Goal: Contribute content

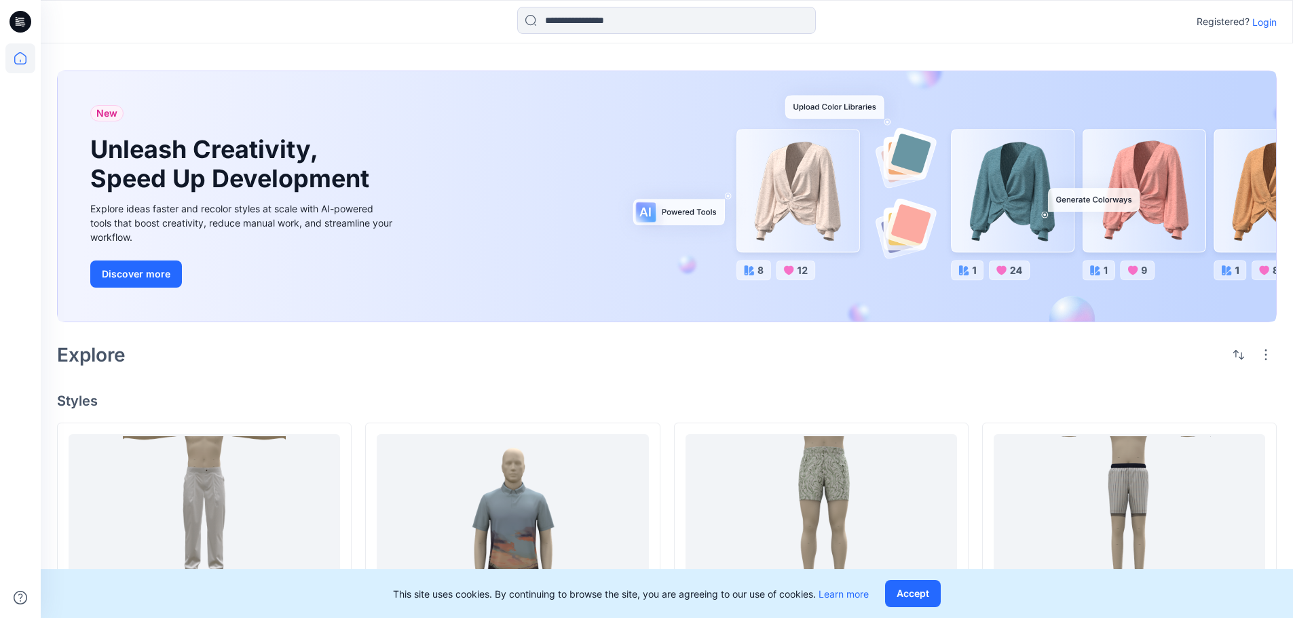
click at [1258, 22] on p "Login" at bounding box center [1264, 22] width 24 height 14
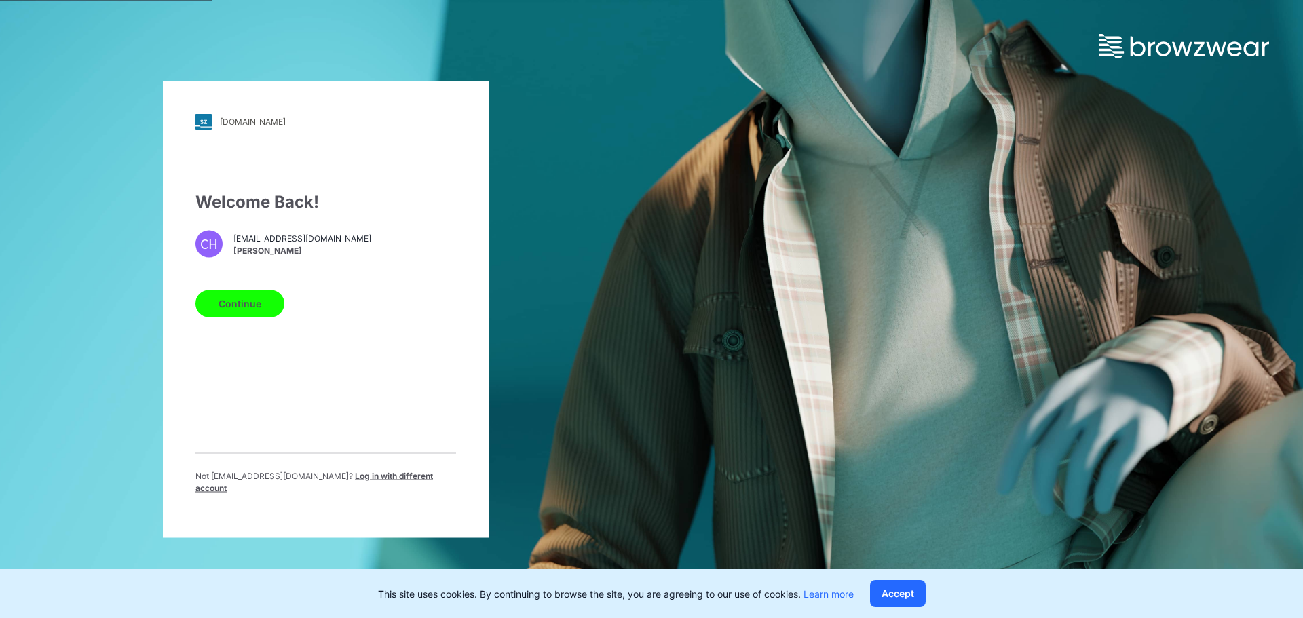
click at [251, 306] on button "Continue" at bounding box center [239, 303] width 89 height 27
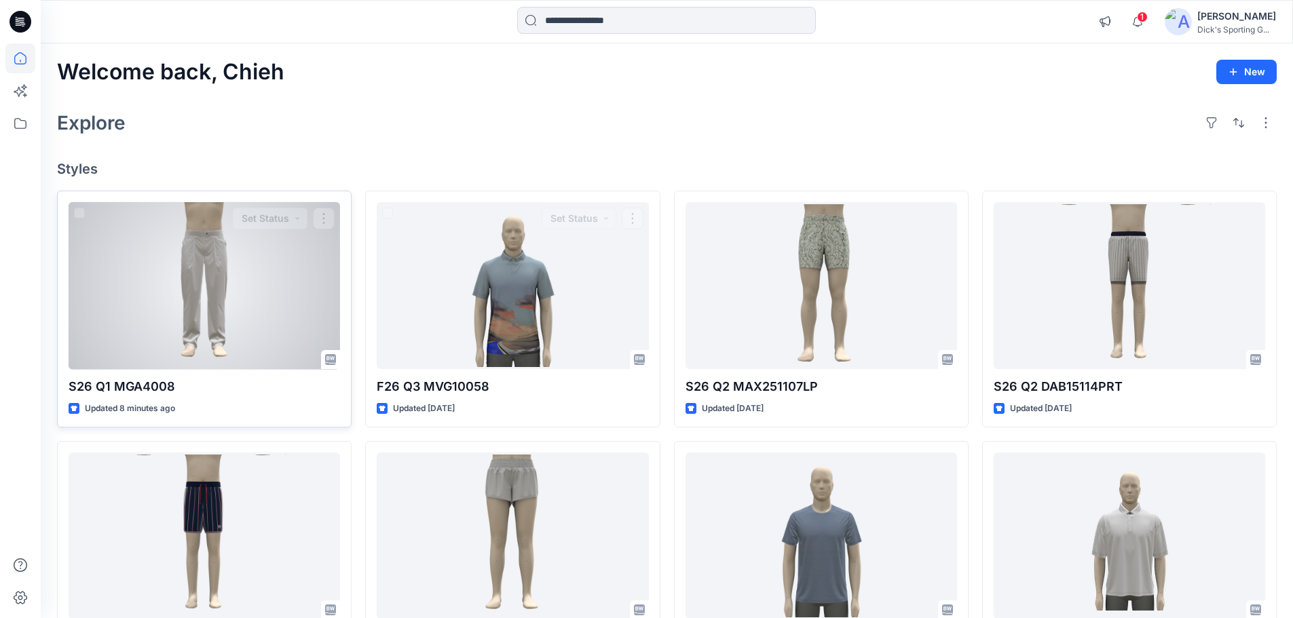
click at [254, 272] on div at bounding box center [204, 286] width 271 height 168
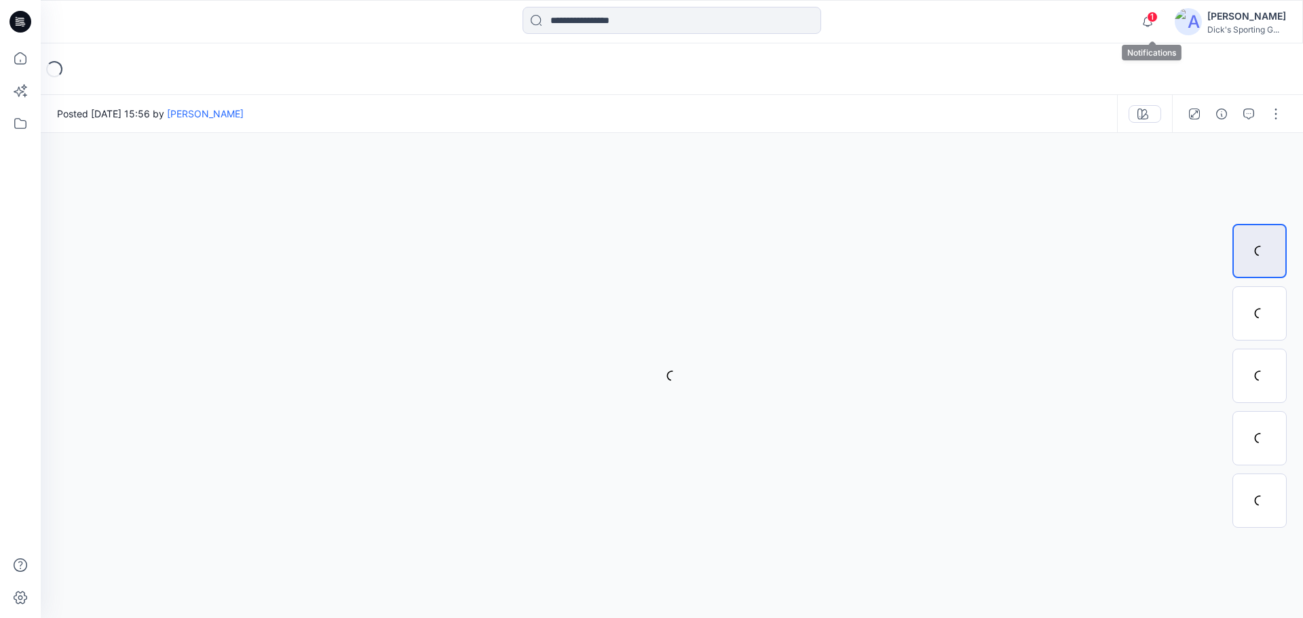
click at [1157, 14] on span "1" at bounding box center [1152, 17] width 11 height 11
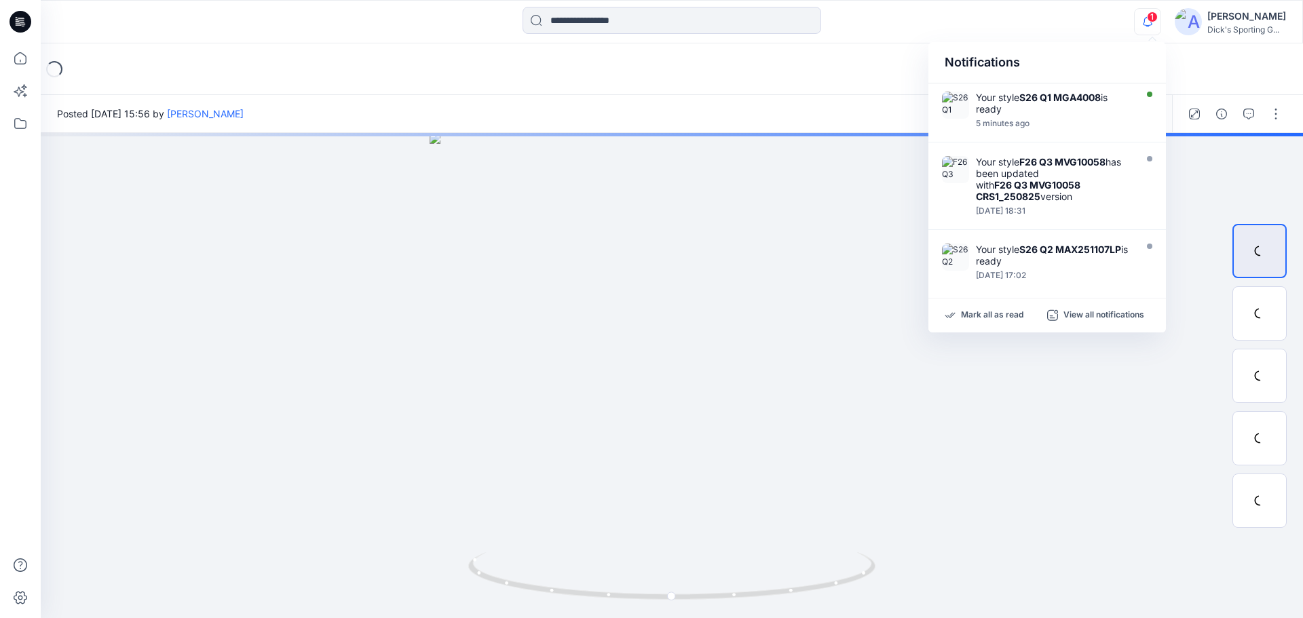
click at [1157, 14] on span "1" at bounding box center [1152, 17] width 11 height 11
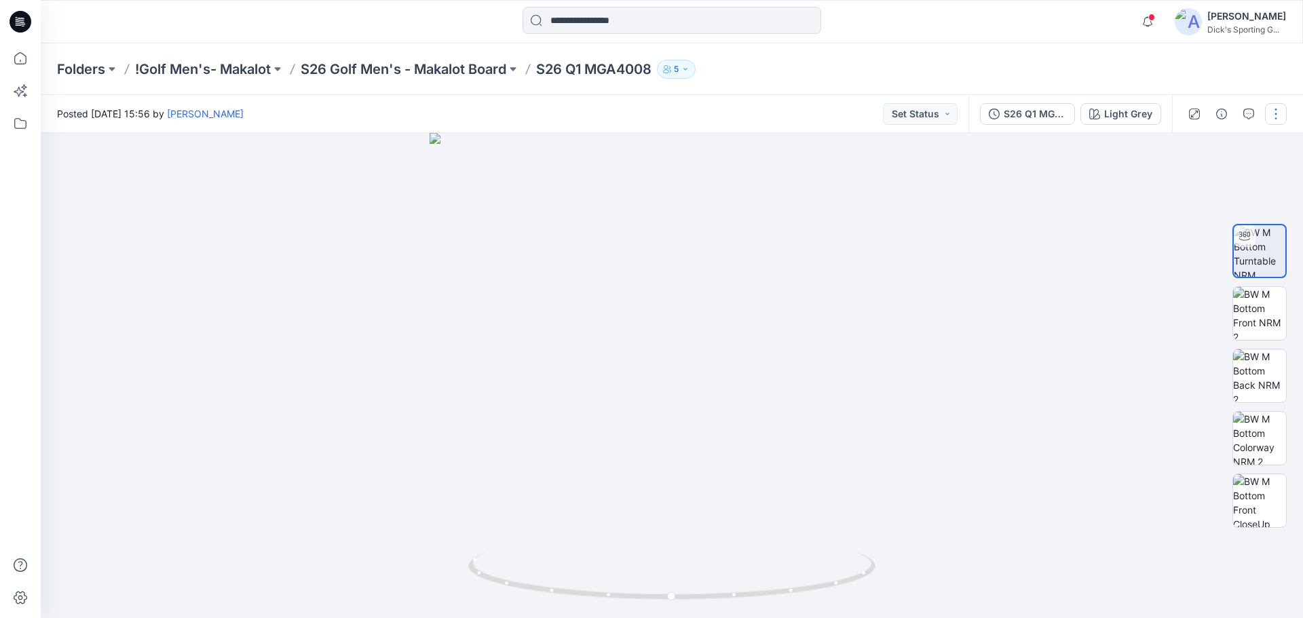
click at [1279, 123] on button "button" at bounding box center [1276, 114] width 22 height 22
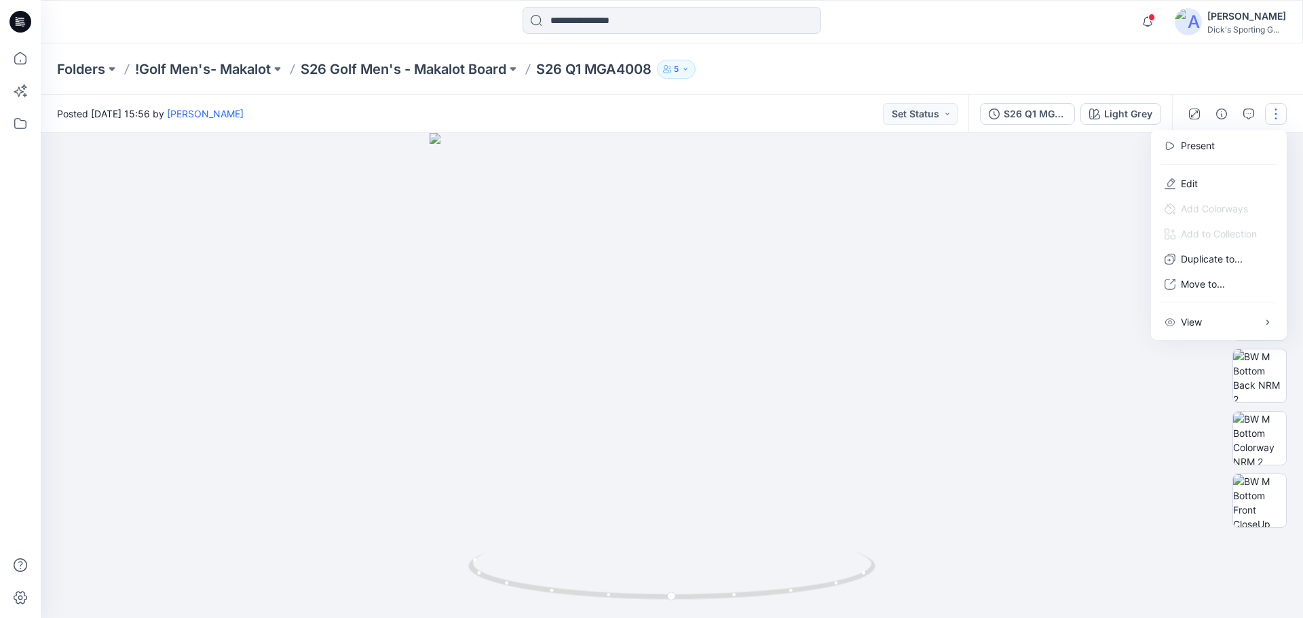
click at [1217, 168] on div at bounding box center [1219, 164] width 130 height 13
click at [1205, 179] on button "Edit" at bounding box center [1219, 183] width 125 height 25
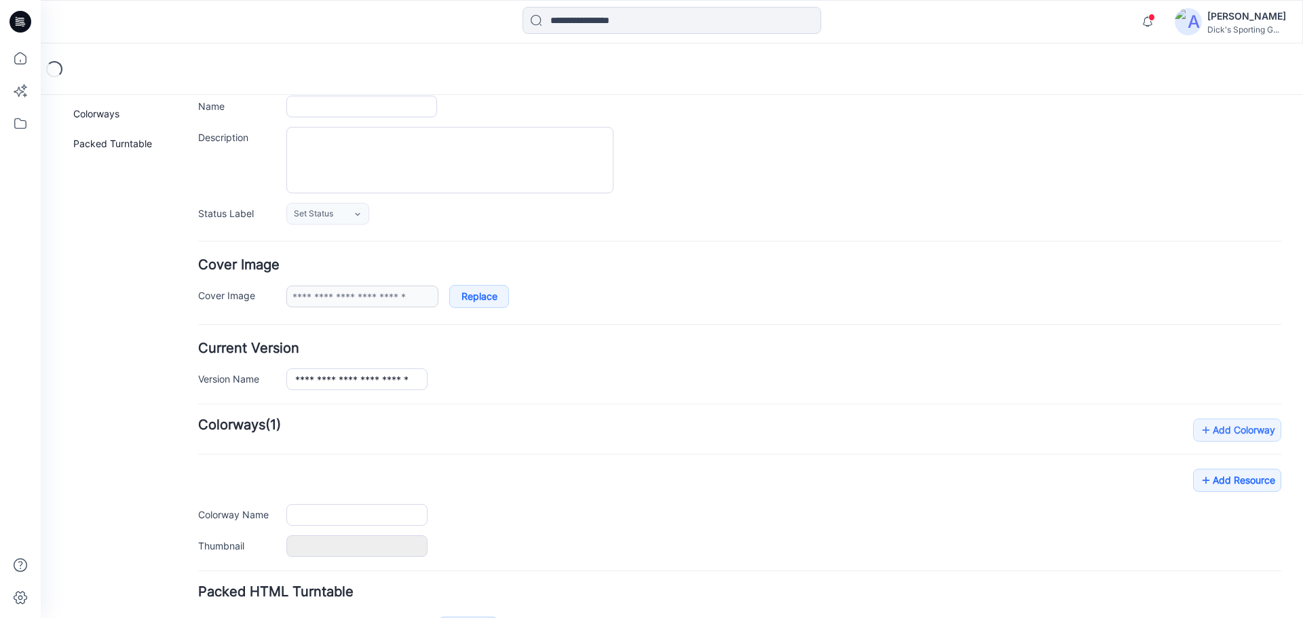
type input "**********"
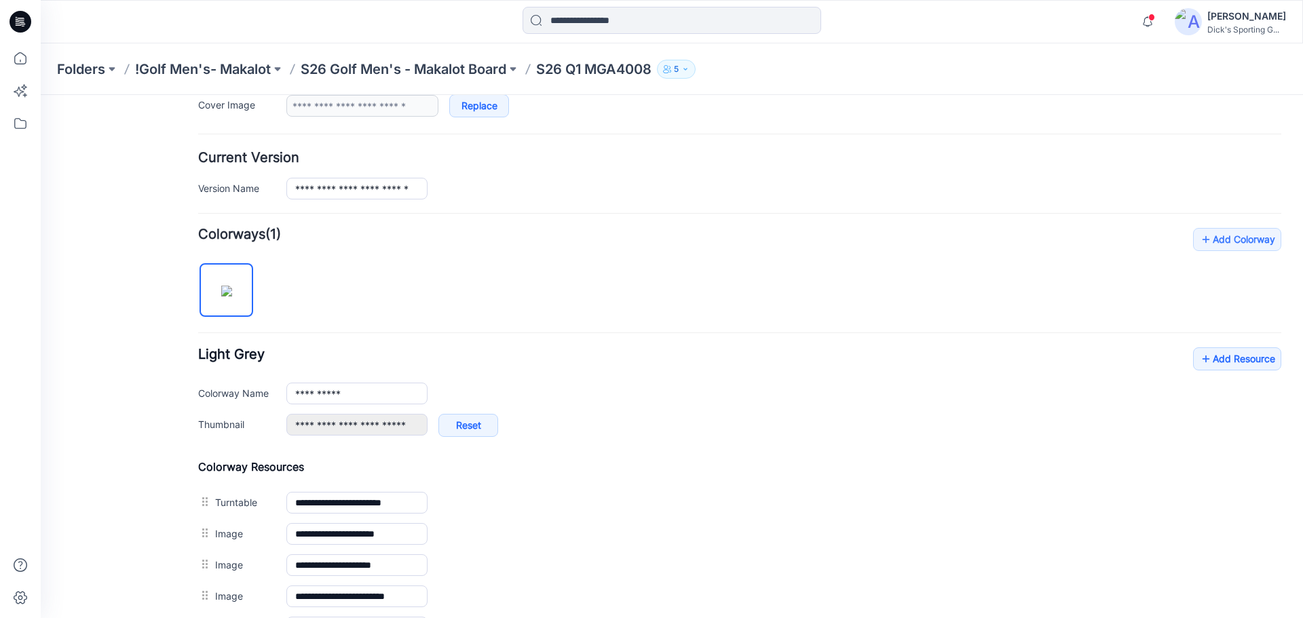
scroll to position [466, 0]
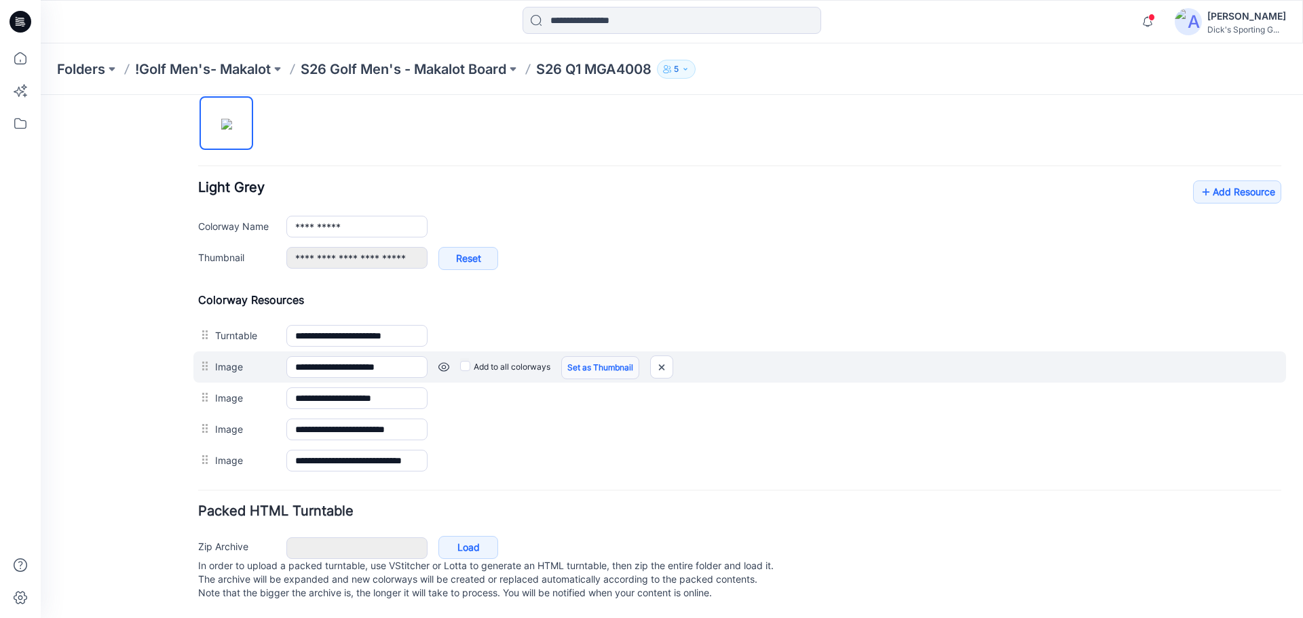
click at [41, 95] on link "Set as Thumbnail" at bounding box center [41, 95] width 0 height 0
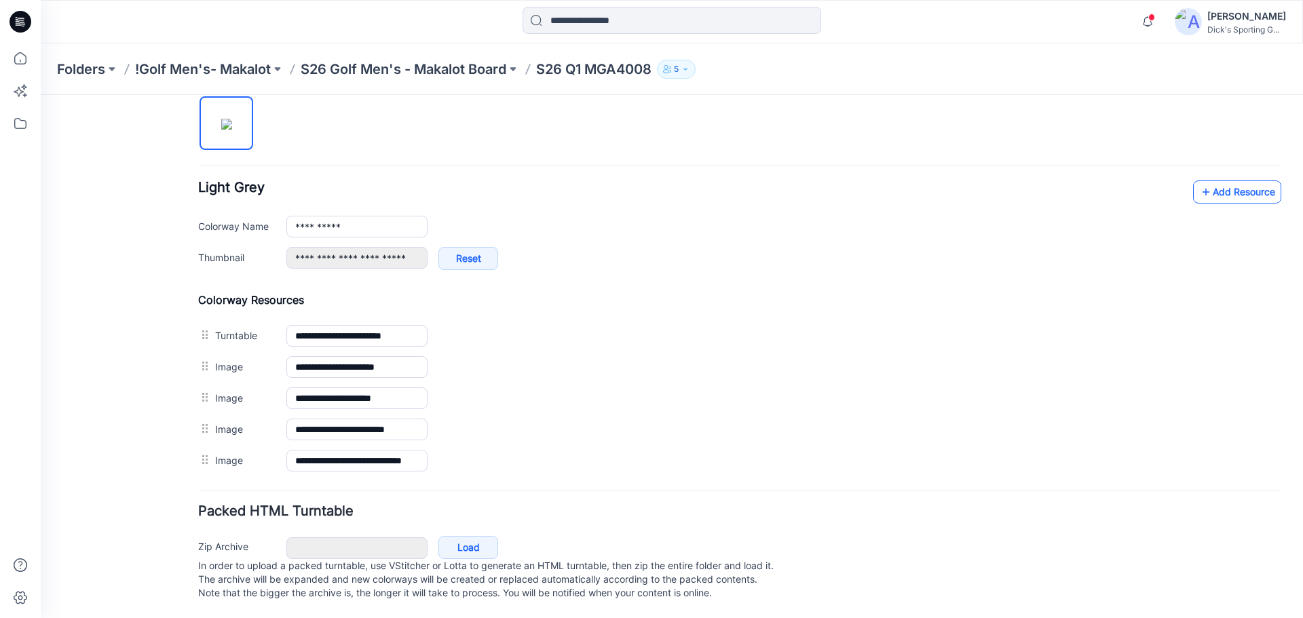
type input "**********"
click at [1212, 184] on link "Add Resource" at bounding box center [1237, 192] width 88 height 23
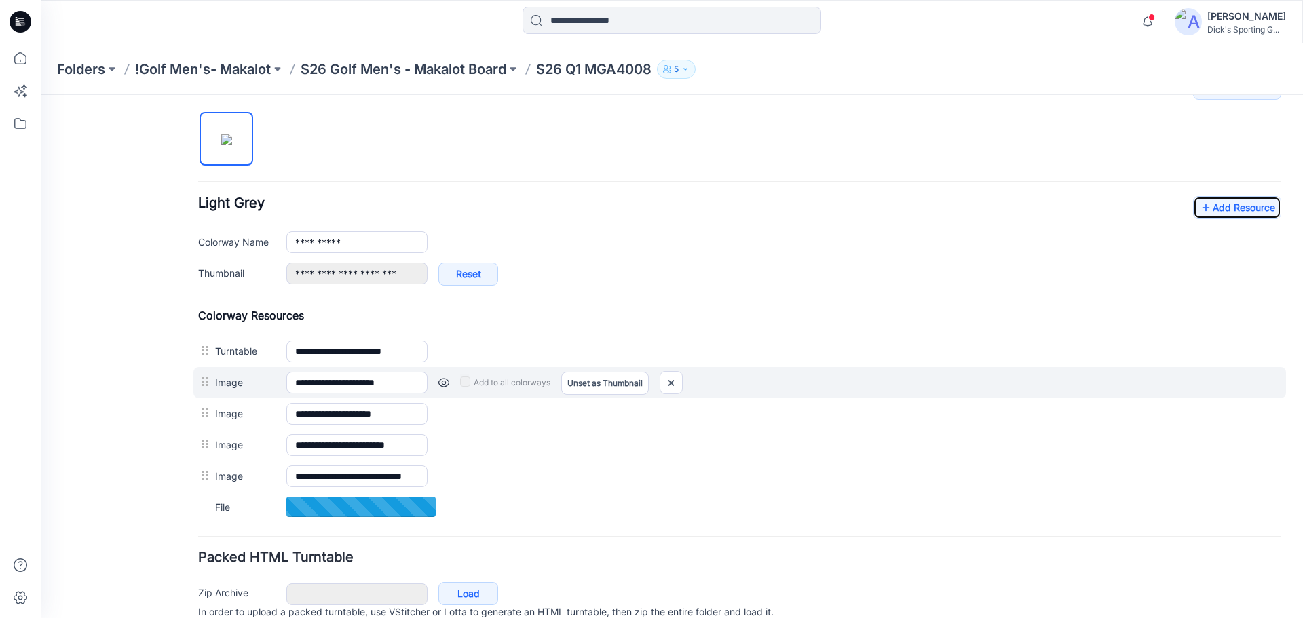
scroll to position [412, 0]
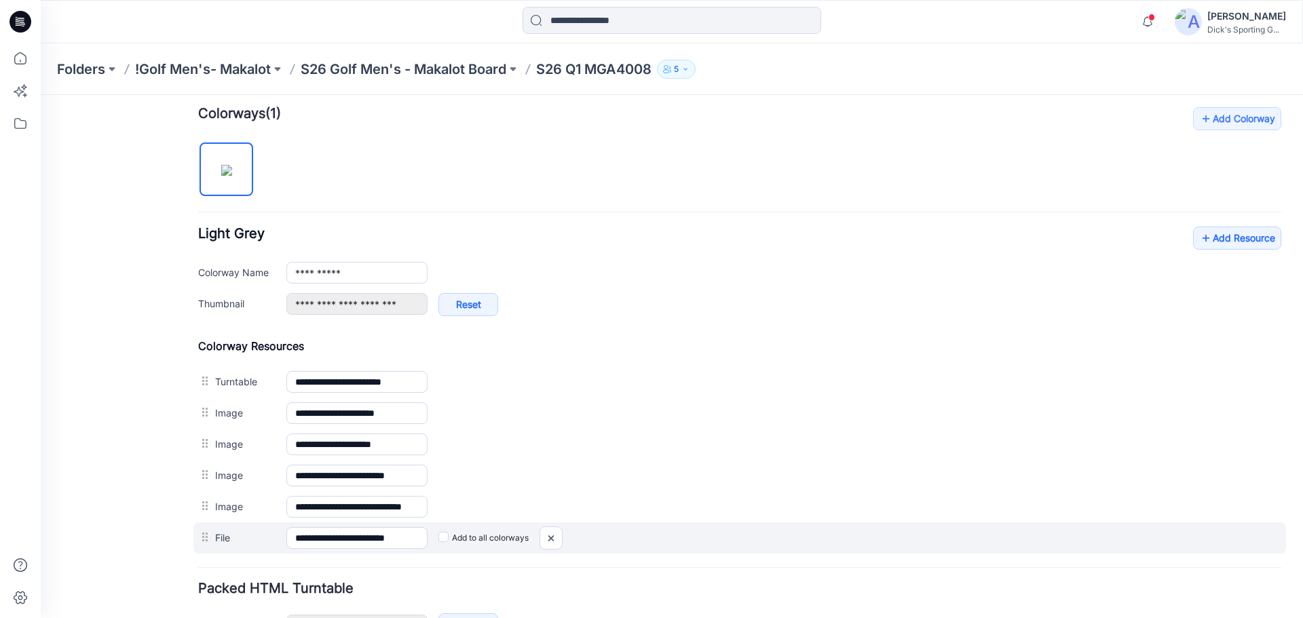
click at [41, 95] on label "Add to all colorways" at bounding box center [41, 95] width 0 height 0
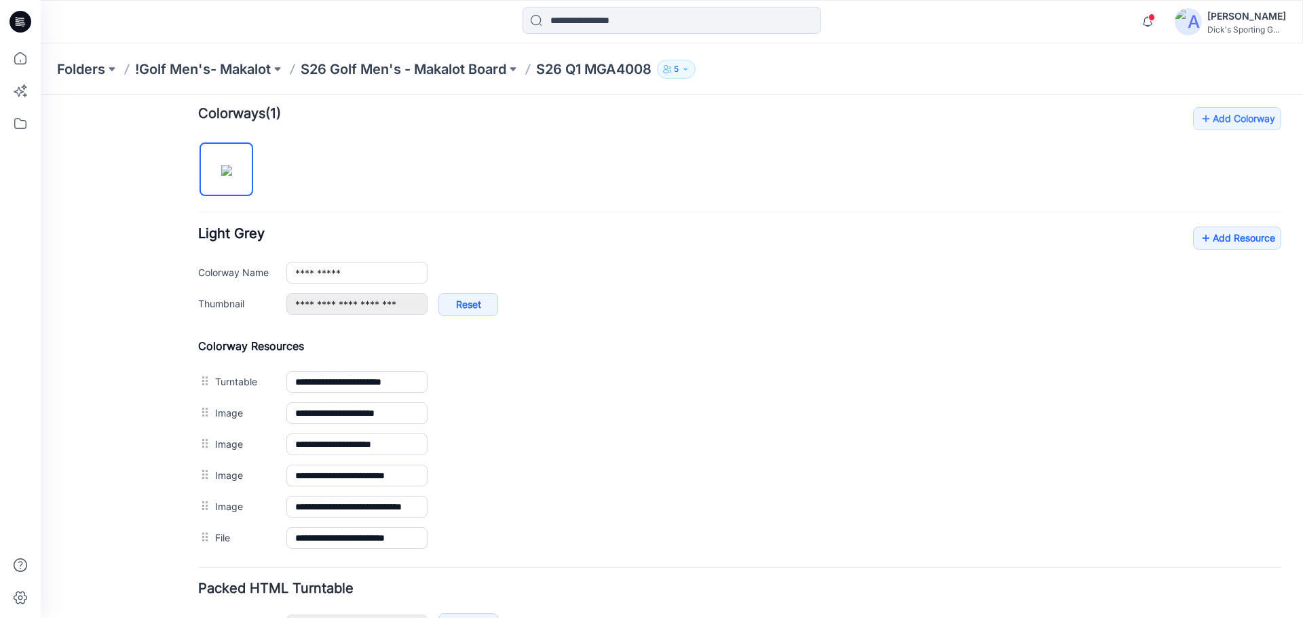
scroll to position [0, 0]
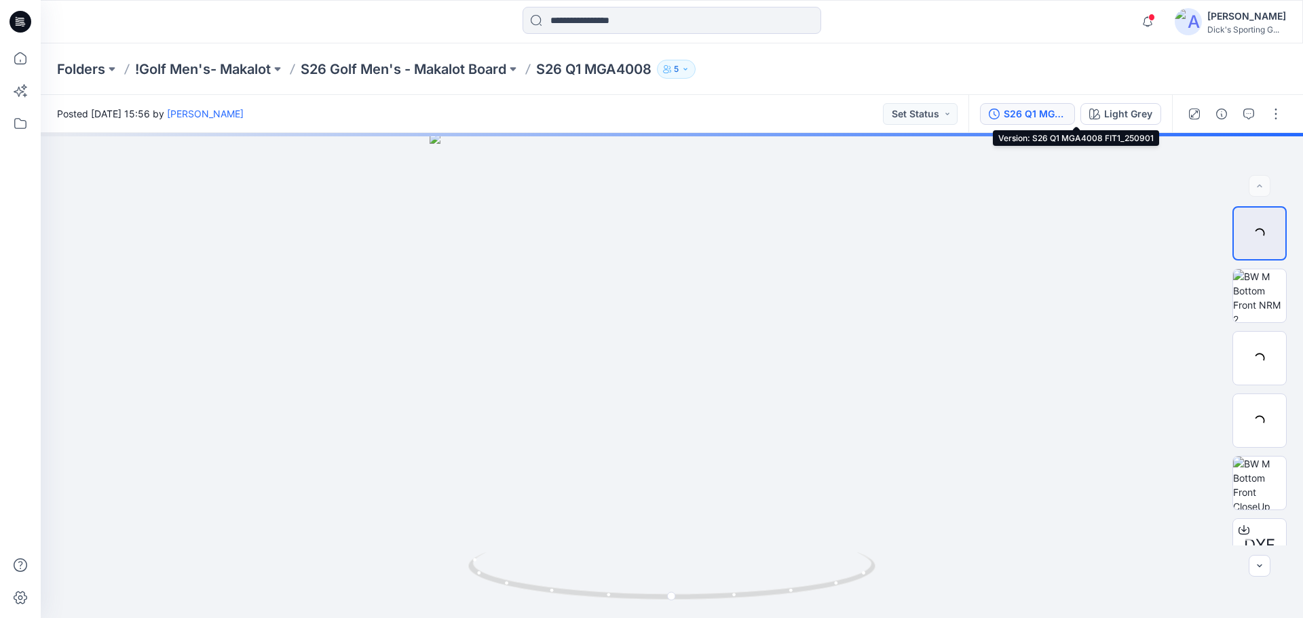
click at [1058, 114] on div "S26 Q1 MGA4008 FIT1_250901" at bounding box center [1035, 114] width 62 height 15
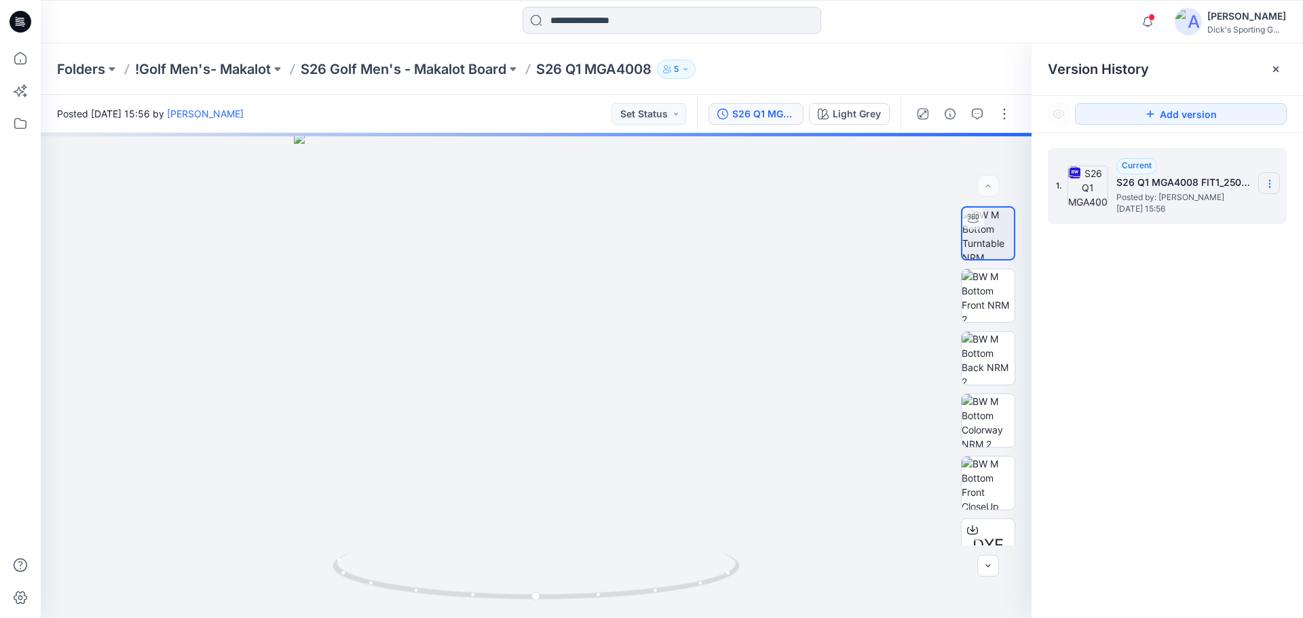
click at [1274, 184] on icon at bounding box center [1269, 184] width 11 height 11
click at [857, 62] on div "Folders !Golf Men's- Makalot S26 Golf Men's - Makalot Board S26 Q1 MGA4008 5" at bounding box center [619, 69] width 1124 height 19
click at [1276, 65] on icon at bounding box center [1276, 69] width 11 height 11
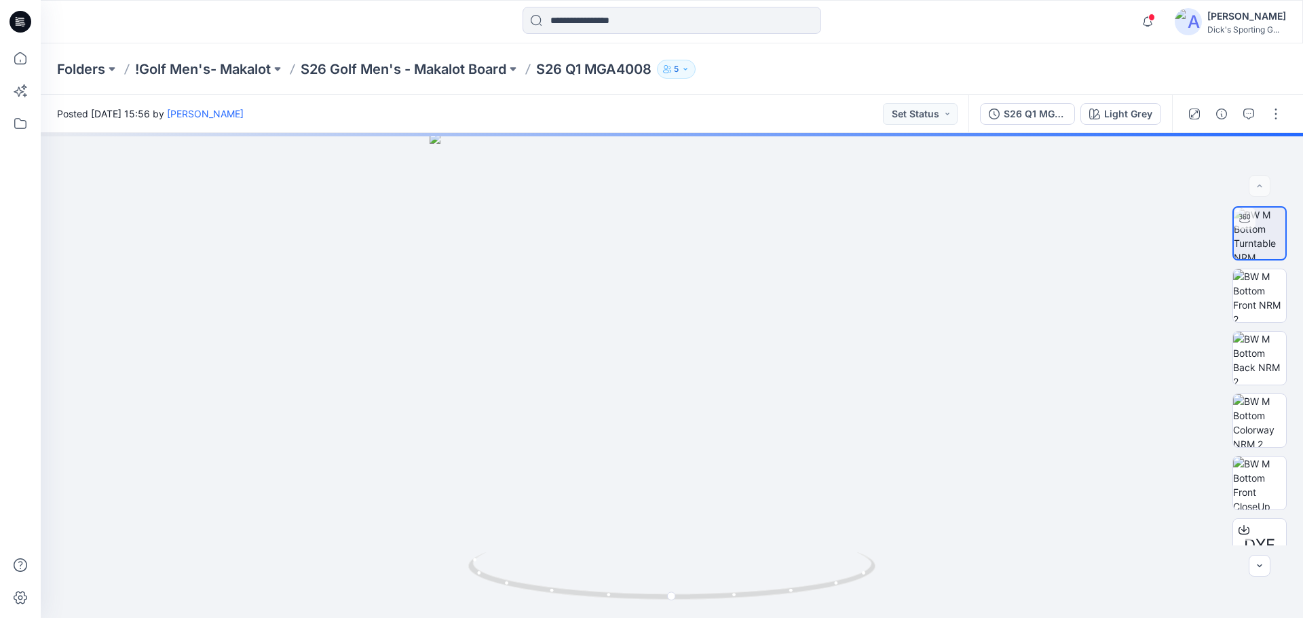
click at [990, 86] on div "Folders !Golf Men's- Makalot S26 Golf Men's - Makalot Board S26 Q1 MGA4008 5" at bounding box center [672, 69] width 1262 height 52
